Goal: Information Seeking & Learning: Learn about a topic

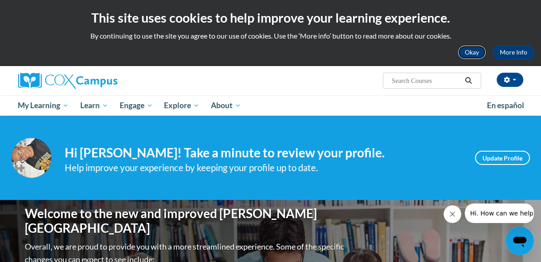
click at [467, 51] on button "Okay" at bounding box center [472, 52] width 28 height 14
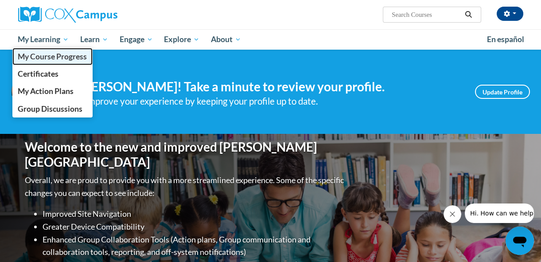
click at [59, 58] on span "My Course Progress" at bounding box center [52, 56] width 69 height 9
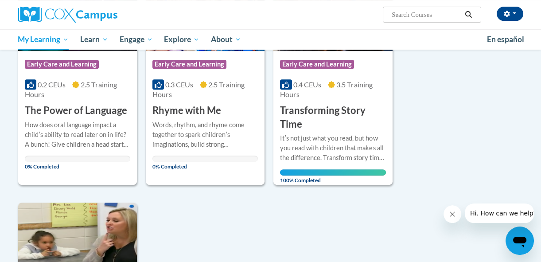
scroll to position [645, 0]
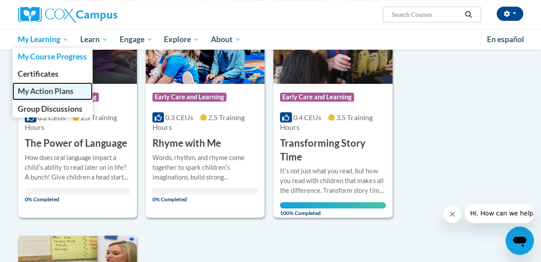
click at [52, 91] on span "My Action Plans" at bounding box center [46, 90] width 56 height 9
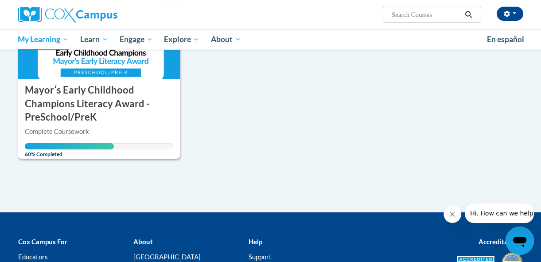
scroll to position [121, 0]
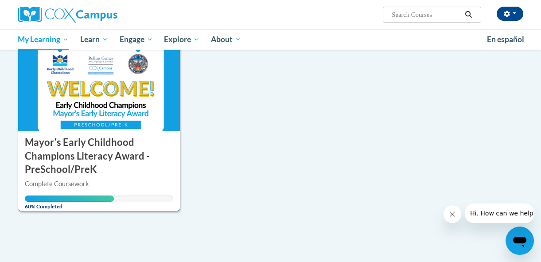
click at [81, 126] on img at bounding box center [99, 86] width 162 height 90
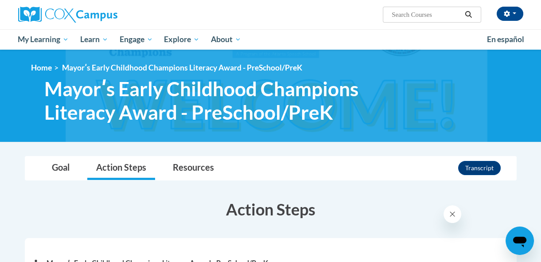
click at [396, 14] on input "Search..." at bounding box center [426, 14] width 71 height 11
type input "implicit"
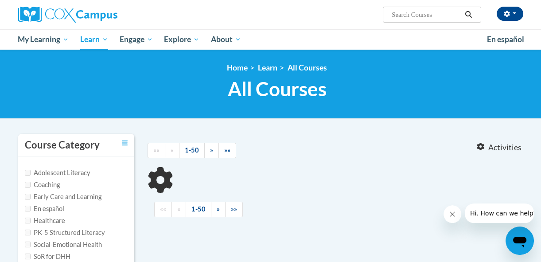
type input "implicit"
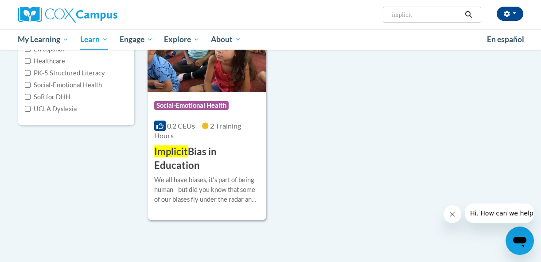
scroll to position [161, 0]
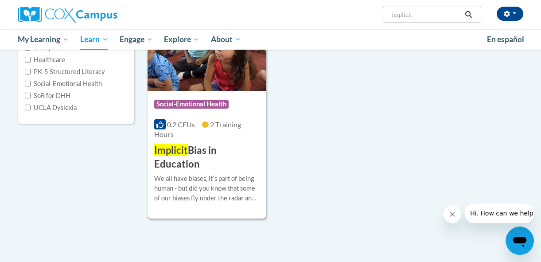
click at [214, 142] on div "Course Category: Social-Emotional Health 0.2 CEUs 2 Training Hours COURSE Impli…" at bounding box center [207, 131] width 119 height 80
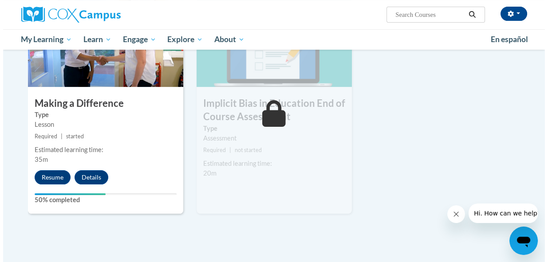
scroll to position [483, 0]
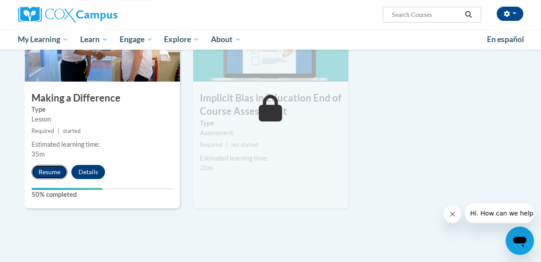
click at [48, 171] on button "Resume" at bounding box center [49, 172] width 36 height 14
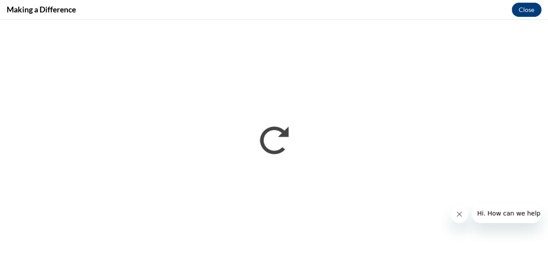
scroll to position [0, 0]
click at [457, 214] on icon "Close message from company" at bounding box center [458, 214] width 7 height 7
